Goal: Check status

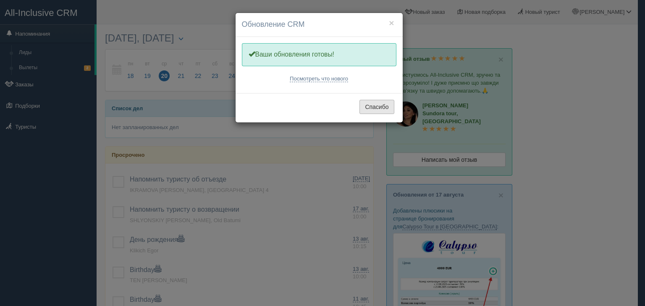
click at [377, 107] on button "Спасибо" at bounding box center [376, 107] width 34 height 14
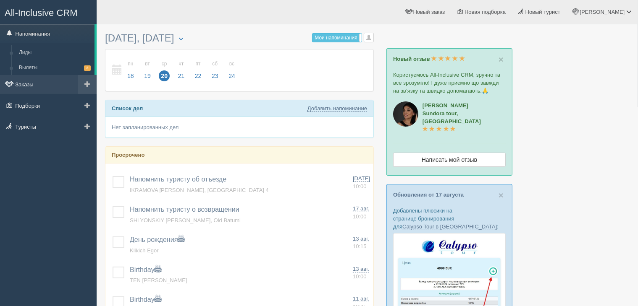
click at [27, 81] on link "Заказы" at bounding box center [48, 84] width 97 height 18
click at [34, 81] on link "Заказы" at bounding box center [48, 84] width 97 height 18
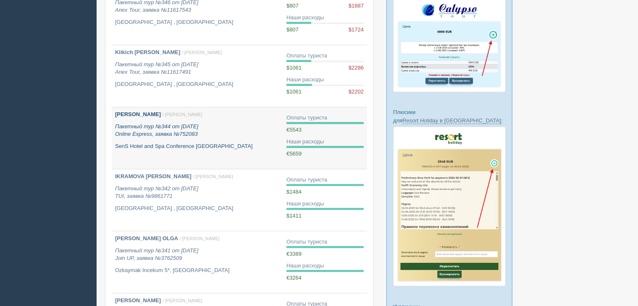
scroll to position [252, 0]
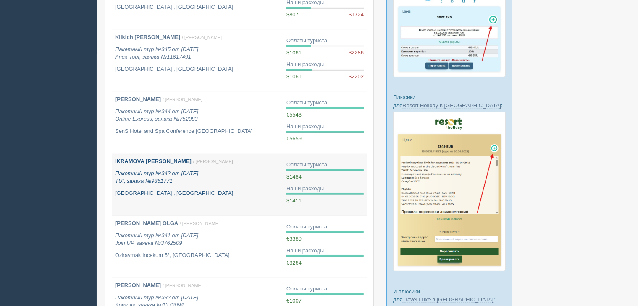
click at [198, 174] on icon "Пакетный тур №342 от 20.07.2025 TUI, заявка №9861771" at bounding box center [156, 177] width 83 height 14
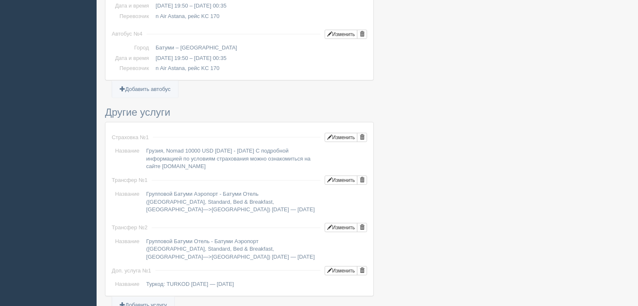
scroll to position [462, 0]
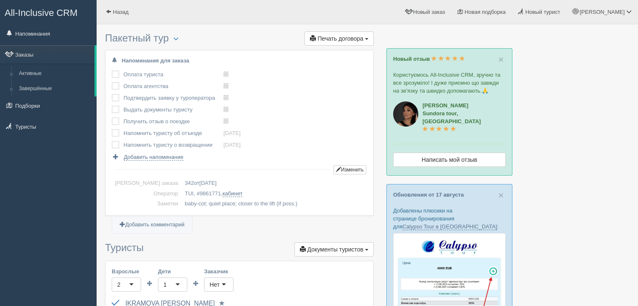
scroll to position [462, 0]
